Goal: Task Accomplishment & Management: Manage account settings

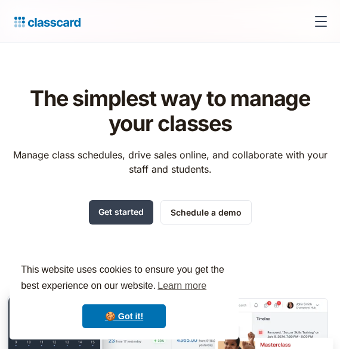
click at [320, 28] on div "menu" at bounding box center [321, 21] width 29 height 29
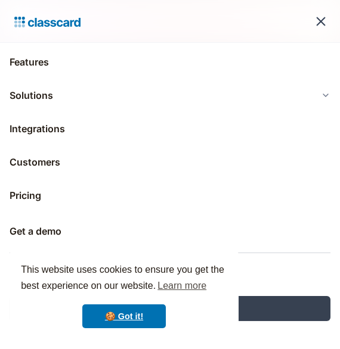
scroll to position [44, 0]
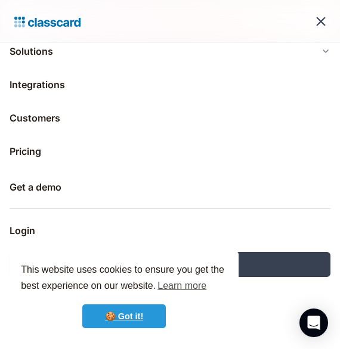
click at [133, 317] on link "🍪 Got it!" at bounding box center [123, 317] width 83 height 24
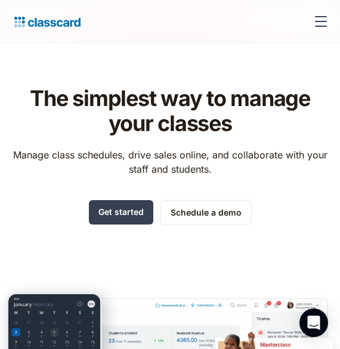
click at [314, 24] on div "menu" at bounding box center [321, 21] width 29 height 29
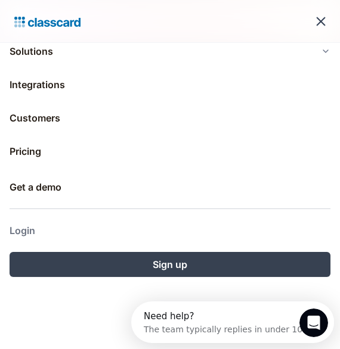
scroll to position [0, 0]
click at [21, 227] on link "Login" at bounding box center [170, 230] width 321 height 29
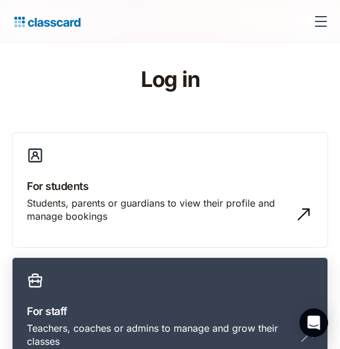
click at [101, 302] on link "For staff Teachers, coaches or admins to manage and grow their classes" at bounding box center [170, 316] width 316 height 116
